Goal: Task Accomplishment & Management: Complete application form

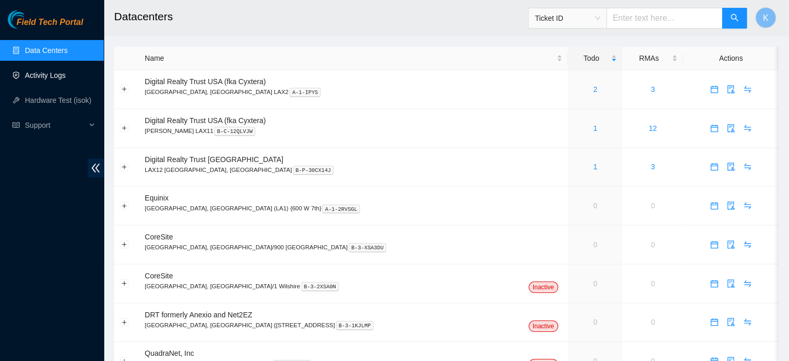
click at [46, 74] on link "Activity Logs" at bounding box center [45, 75] width 41 height 8
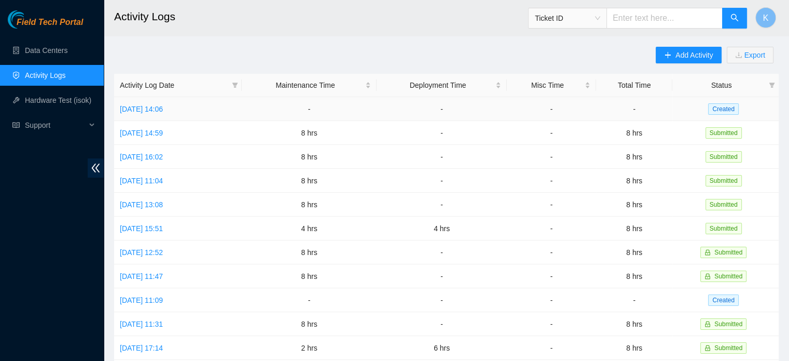
click at [156, 112] on link "[DATE] 14:06" at bounding box center [141, 109] width 43 height 8
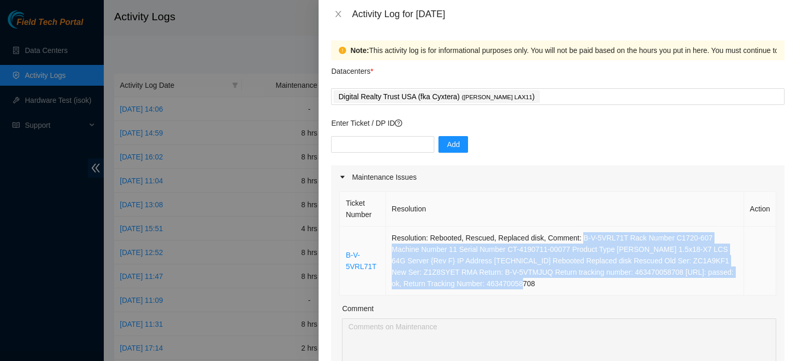
drag, startPoint x: 575, startPoint y: 237, endPoint x: 553, endPoint y: 282, distance: 49.9
click at [553, 282] on td "Resolution: Rebooted, Rescued, Replaced disk, Comment: B-V-5VRL71T Rack Number …" at bounding box center [565, 260] width 358 height 69
copy td "B-V-5VRL71T Rack Number C1720-607 Machine Number 11 Serial Number CT-4190711-00…"
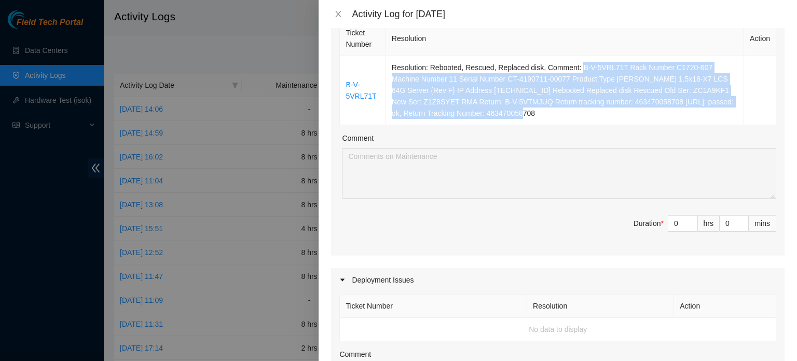
scroll to position [181, 0]
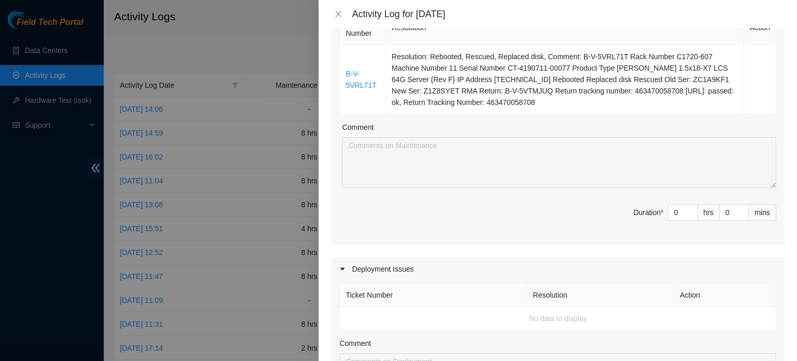
click at [674, 213] on input "0" at bounding box center [682, 212] width 29 height 16
type input "8"
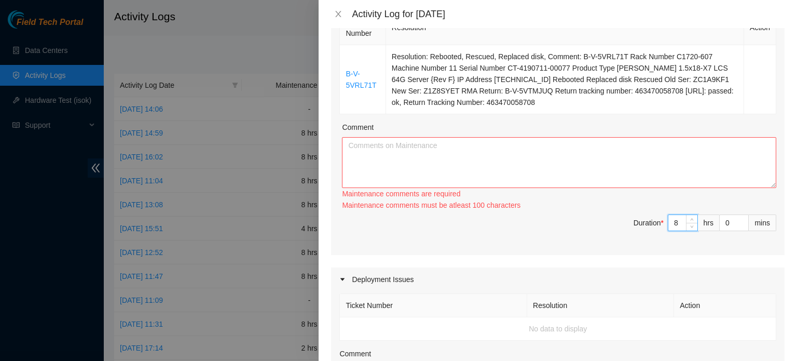
type input "8"
click at [647, 152] on textarea "Comment" at bounding box center [559, 162] width 434 height 51
paste textarea "B-V-5VRL71T Rack Number C1720-607 Machine Number 11 Serial Number CT-4190711-00…"
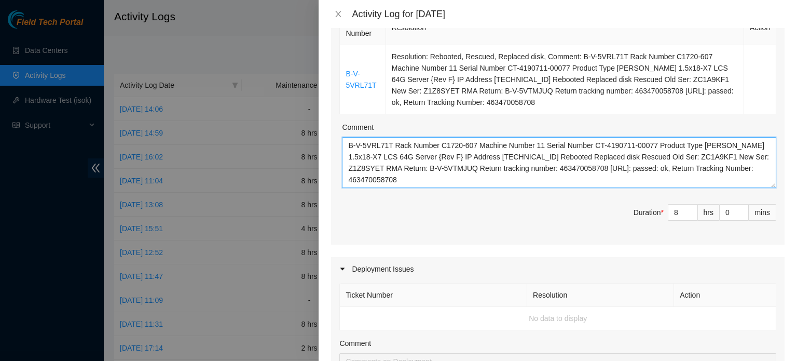
click at [392, 144] on textarea "B-V-5VRL71T Rack Number C1720-607 Machine Number 11 Serial Number CT-4190711-00…" at bounding box center [559, 162] width 434 height 51
click at [474, 143] on textarea "B-V-5VRL71T Rack Number C1720-607 Machine Number 11 Serial Number CT-4190711-00…" at bounding box center [559, 162] width 434 height 51
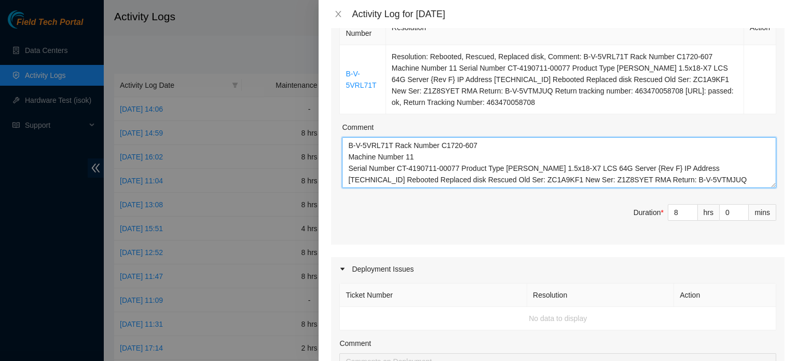
click at [628, 168] on textarea "B-V-5VRL71T Rack Number C1720-607 Machine Number 11 Serial Number CT-4190711-00…" at bounding box center [559, 162] width 434 height 51
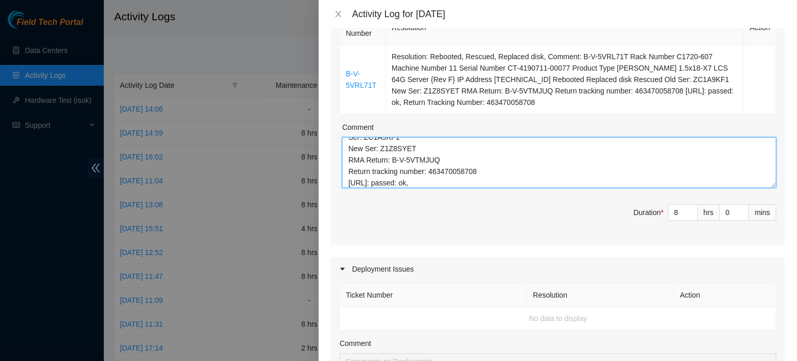
scroll to position [100, 0]
click at [545, 182] on textarea "B-V-5VRL71T Rack Number C1720-607 Machine Number 11 Serial Number CT-4190711-00…" at bounding box center [559, 162] width 434 height 51
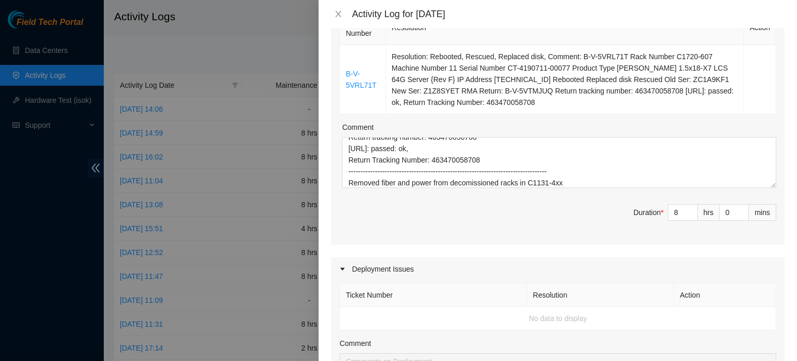
click at [504, 204] on span "Duration * 8 hrs 0 mins" at bounding box center [557, 218] width 437 height 29
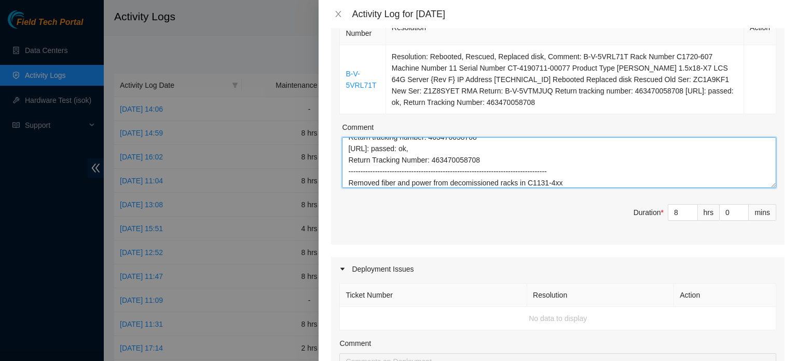
click at [568, 183] on textarea "B-V-5VRL71T Rack Number C1720-607 Machine Number 11 Serial Number CT-4190711-00…" at bounding box center [559, 162] width 434 height 51
type textarea "B-V-5VRL71T Rack Number C1720-607 Machine Number 11 Serial Number CT-4190711-00…"
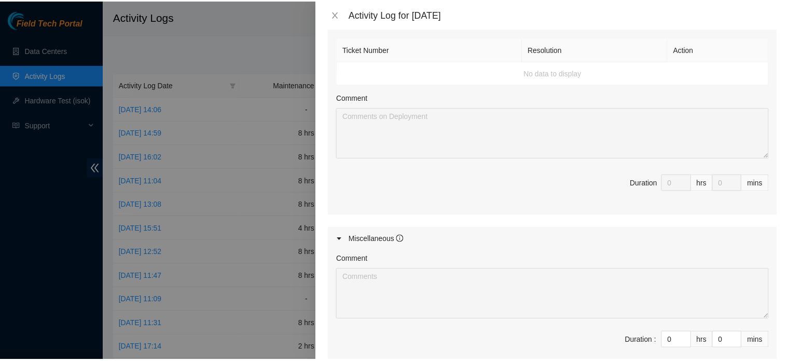
scroll to position [549, 0]
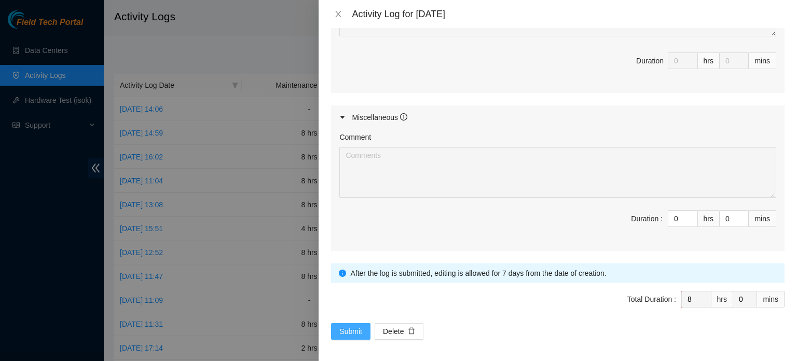
click at [332, 331] on button "Submit" at bounding box center [350, 331] width 39 height 17
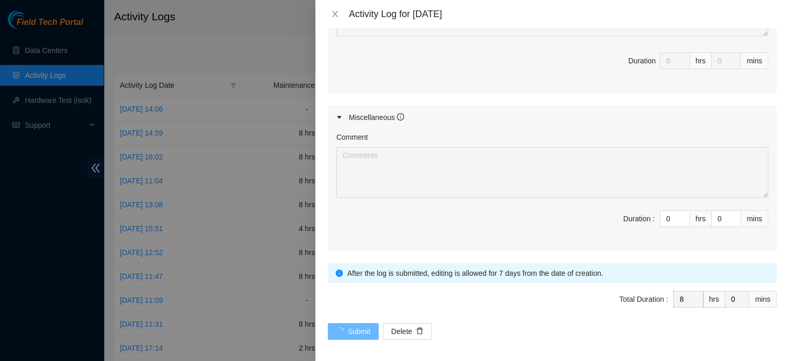
scroll to position [0, 0]
